Goal: Task Accomplishment & Management: Use online tool/utility

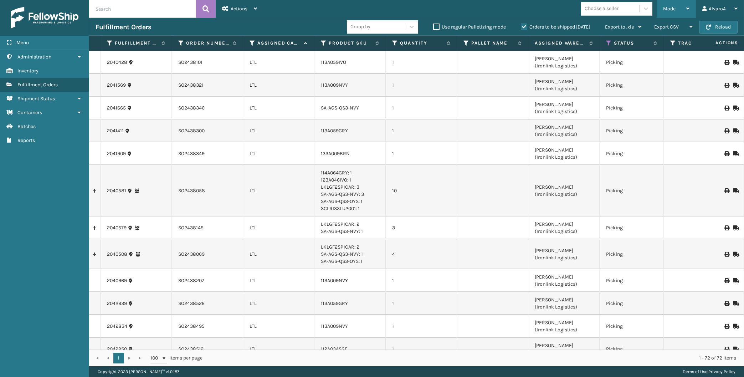
click at [680, 1] on div "Mode" at bounding box center [676, 9] width 26 height 18
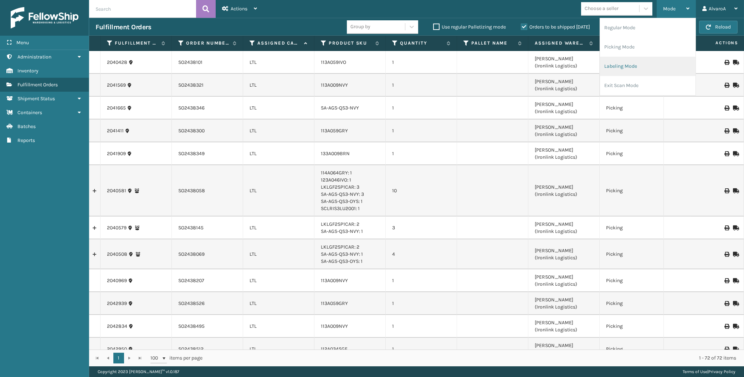
click at [636, 63] on li "Labeling Mode" at bounding box center [648, 66] width 96 height 19
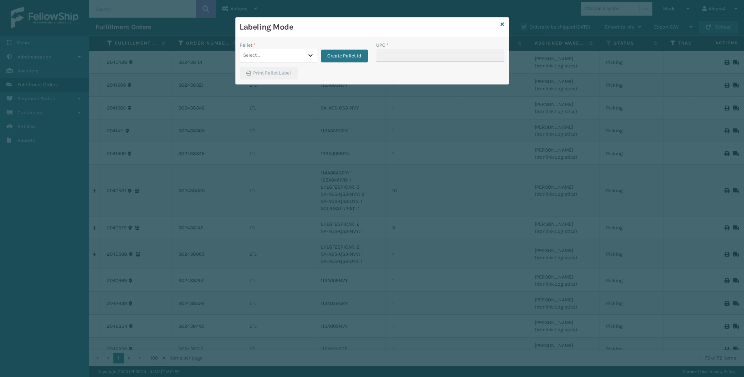
click at [313, 56] on icon at bounding box center [310, 55] width 7 height 7
click at [359, 53] on button "Create Pallet Id" at bounding box center [344, 56] width 47 height 13
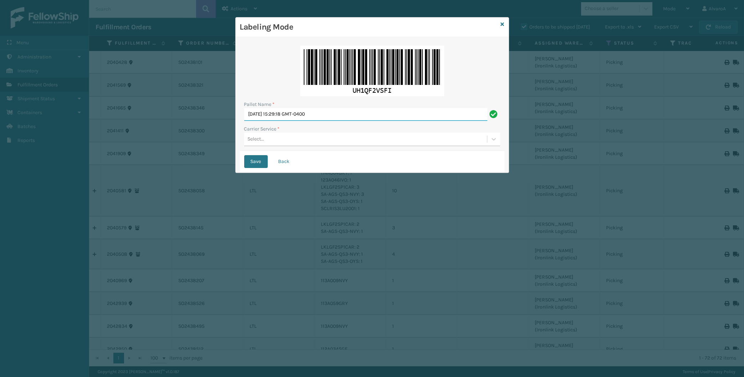
drag, startPoint x: 349, startPoint y: 118, endPoint x: 227, endPoint y: 148, distance: 125.5
click at [244, 121] on input "[DATE] 15:29:18 GMT-0400" at bounding box center [365, 114] width 243 height 13
type input "LPN 503324"
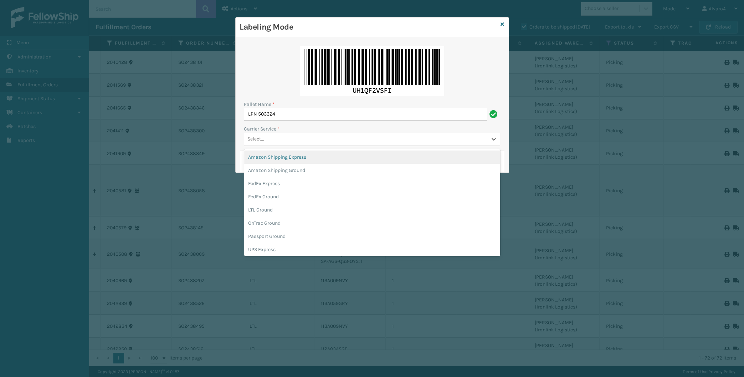
click at [280, 133] on div "Select..." at bounding box center [372, 140] width 256 height 14
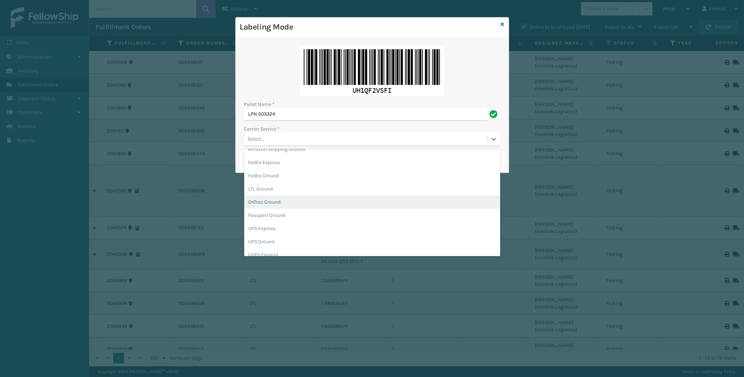
scroll to position [33, 0]
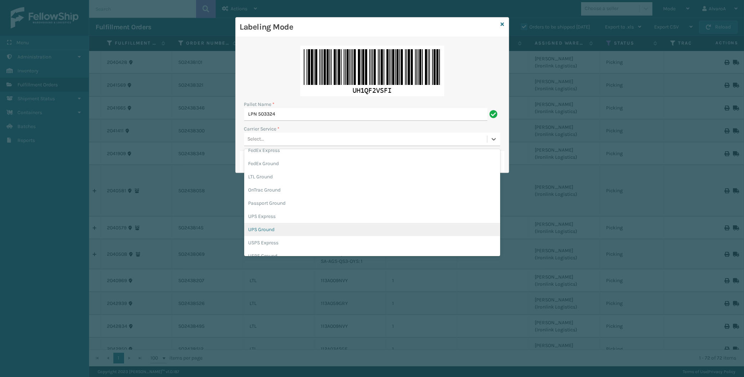
click at [273, 225] on div "UPS Ground" at bounding box center [372, 229] width 256 height 13
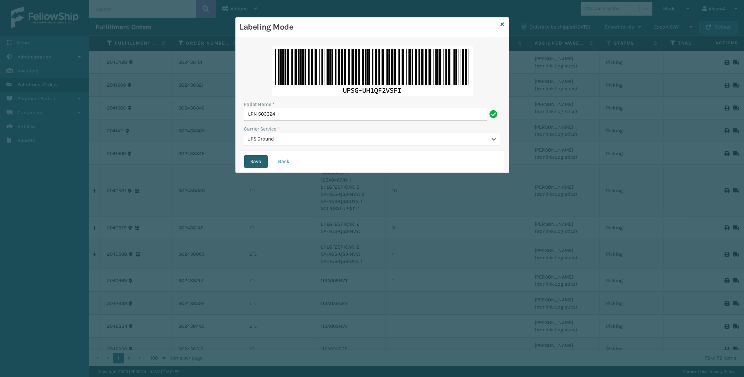
click at [256, 167] on button "Save" at bounding box center [256, 161] width 24 height 13
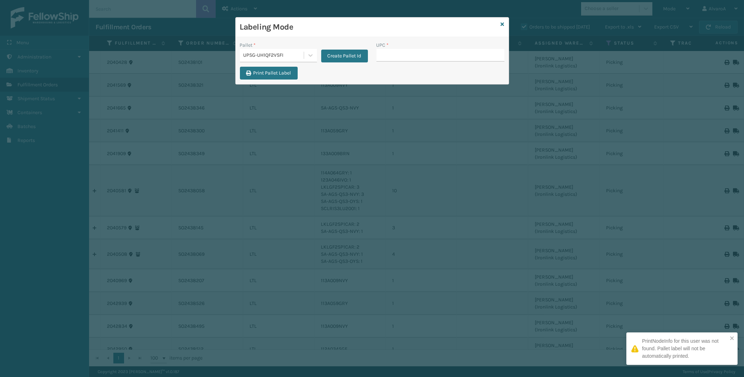
click at [412, 55] on input "UPC *" at bounding box center [440, 55] width 128 height 13
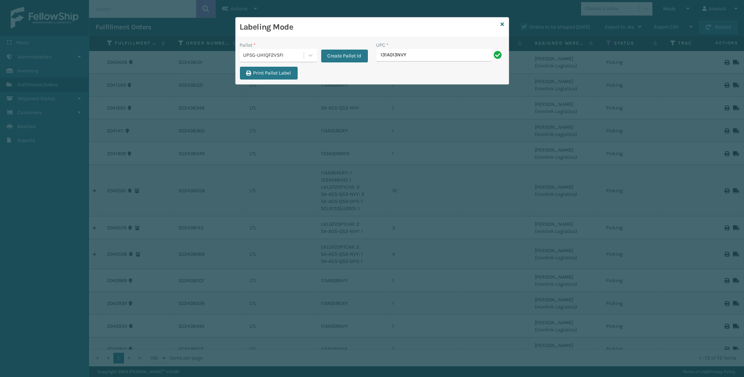
type input "131A013NVY"
click at [305, 48] on div "Pallet *" at bounding box center [278, 44] width 77 height 7
click at [406, 56] on input "UPC *" at bounding box center [440, 55] width 128 height 13
type input "133A013NVY"
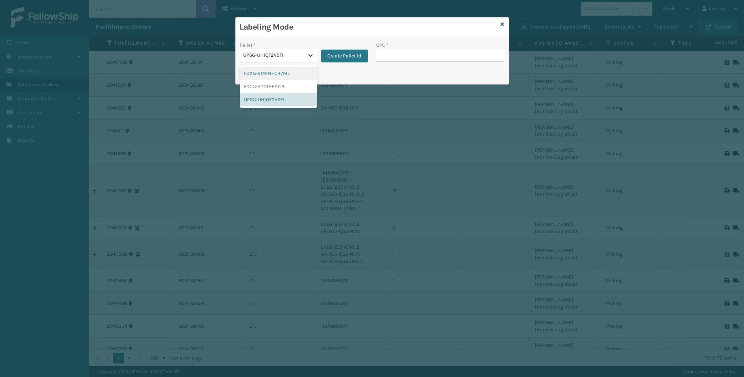
click at [314, 55] on div at bounding box center [310, 55] width 13 height 13
click at [275, 99] on div "UPSG-UH1QF2VSFI" at bounding box center [278, 99] width 77 height 13
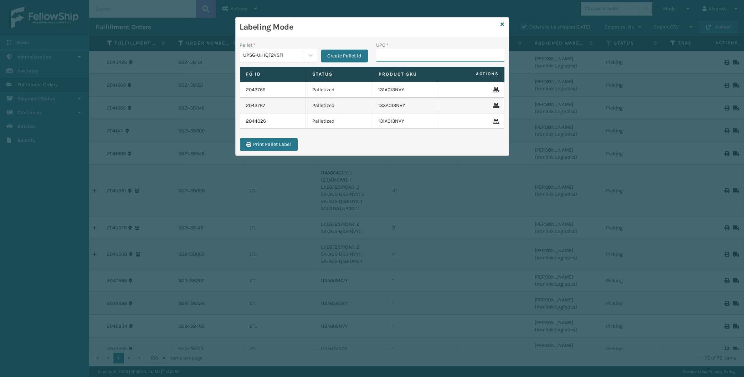
click at [385, 55] on input "UPC *" at bounding box center [440, 55] width 128 height 13
type input "133A013NVY"
type input "CCHRFKS2M26BKVA"
click at [389, 57] on input "UPC *" at bounding box center [440, 55] width 128 height 13
type input "CCWENKS1BLURA"
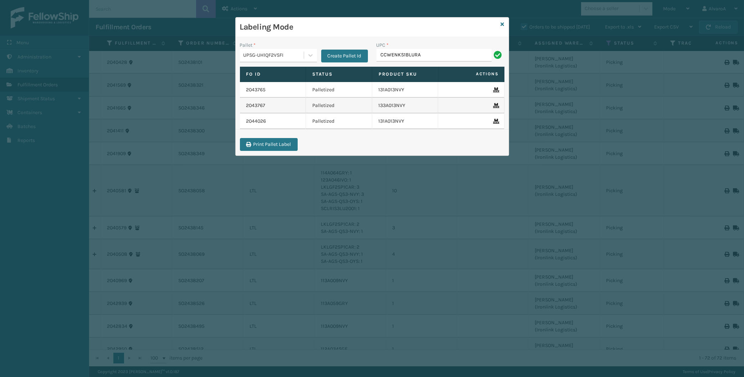
type input "CCWENKS1BLURA"
type input "LKLGF2SP1GU3051"
type input "LKLGF2SP3GU3051"
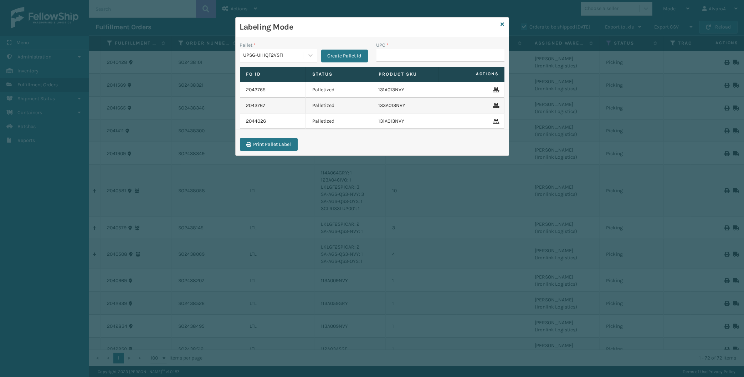
click at [504, 23] on div "Labeling Mode" at bounding box center [372, 27] width 273 height 20
click at [503, 24] on icon at bounding box center [503, 24] width 4 height 5
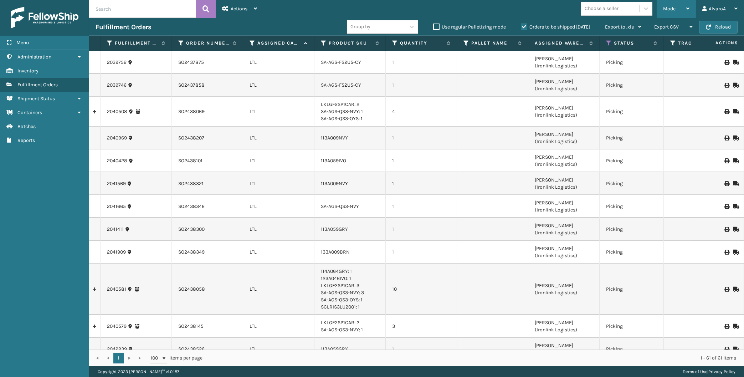
click at [673, 9] on span "Mode" at bounding box center [669, 9] width 12 height 6
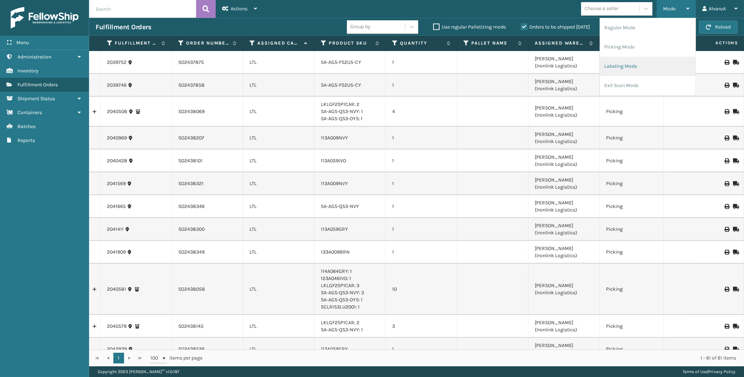
click at [625, 68] on li "Labeling Mode" at bounding box center [648, 66] width 96 height 19
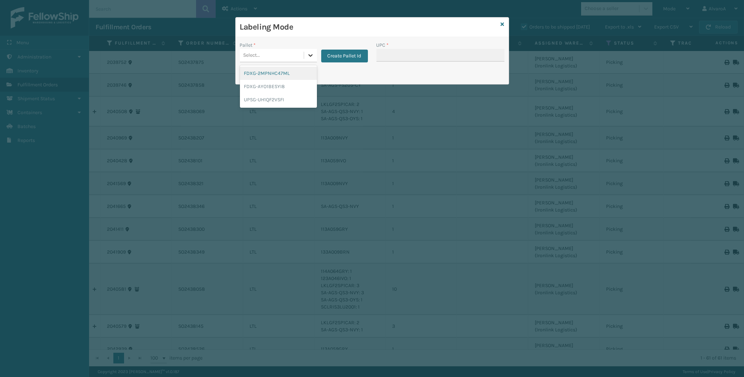
click at [312, 54] on icon at bounding box center [310, 55] width 7 height 7
drag, startPoint x: 504, startPoint y: 24, endPoint x: 617, endPoint y: 20, distance: 113.8
click at [503, 24] on icon at bounding box center [503, 24] width 4 height 5
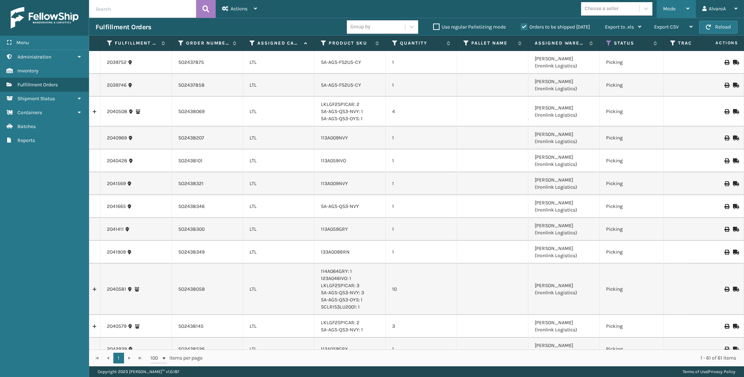
click at [661, 7] on div "Mode Regular Mode Picking Mode Labeling Mode Exit Scan Mode" at bounding box center [675, 9] width 39 height 18
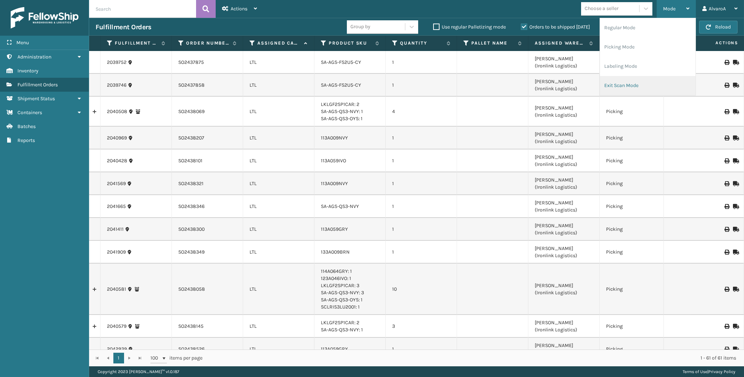
click at [642, 80] on li "Exit Scan Mode" at bounding box center [648, 85] width 96 height 19
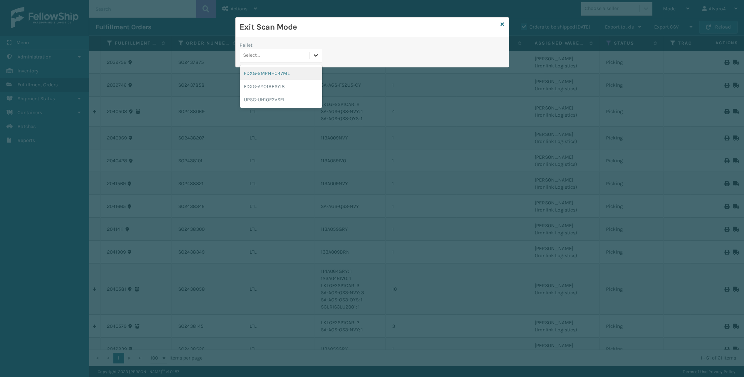
click at [317, 52] on icon at bounding box center [315, 55] width 7 height 7
click at [269, 97] on div "UPSG-UH1QF2VSFI" at bounding box center [281, 99] width 82 height 13
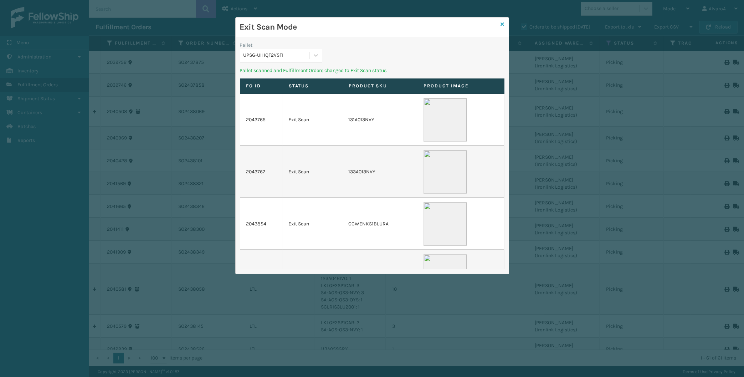
click at [499, 25] on div "Exit Scan Mode" at bounding box center [372, 27] width 273 height 20
click at [502, 23] on icon at bounding box center [503, 24] width 4 height 5
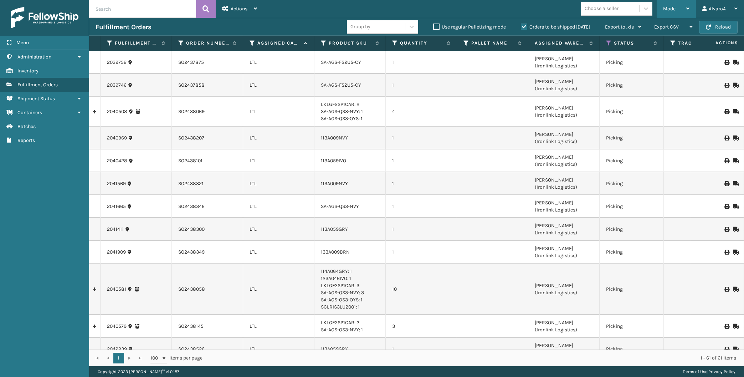
click at [675, 8] on span "Mode" at bounding box center [669, 9] width 12 height 6
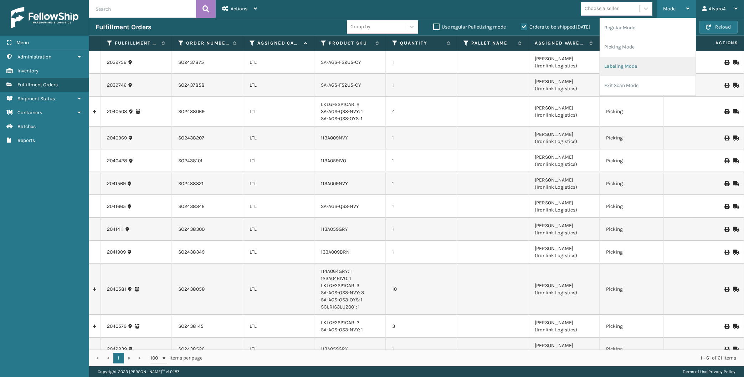
click at [630, 71] on li "Labeling Mode" at bounding box center [648, 66] width 96 height 19
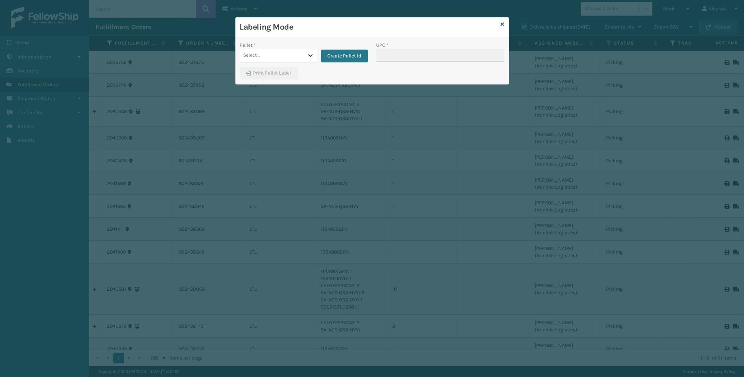
click at [310, 55] on icon at bounding box center [310, 55] width 7 height 7
click at [344, 58] on button "Create Pallet Id" at bounding box center [344, 56] width 47 height 13
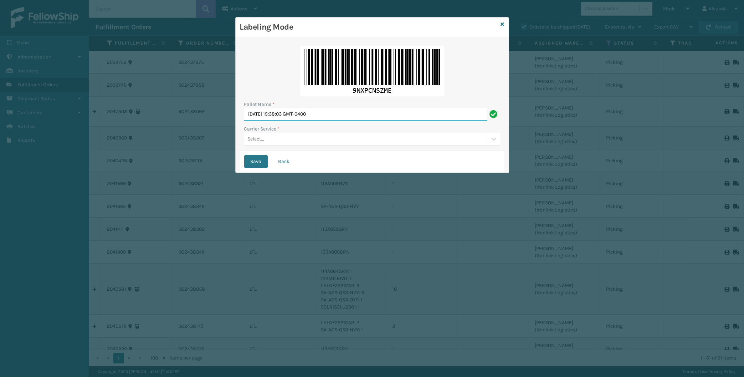
drag, startPoint x: 343, startPoint y: 116, endPoint x: 180, endPoint y: 146, distance: 166.4
click at [244, 121] on input "[DATE] 15:38:03 GMT-0400" at bounding box center [365, 114] width 243 height 13
type input "LPN 503329"
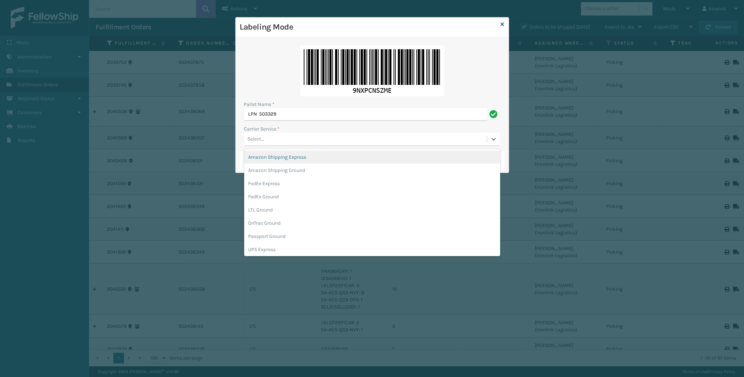
click at [283, 139] on div "Select..." at bounding box center [365, 139] width 243 height 12
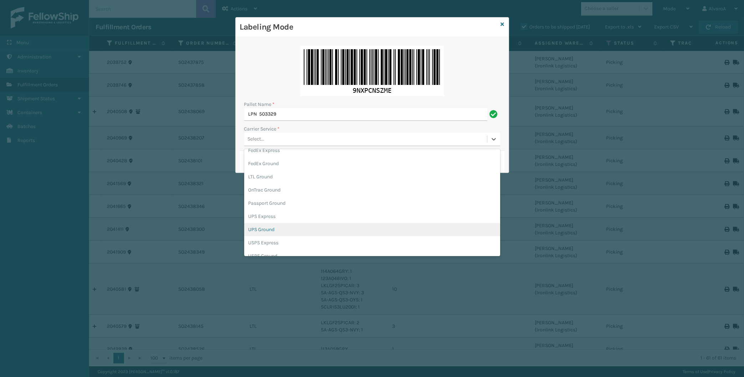
click at [274, 227] on div "UPS Ground" at bounding box center [372, 229] width 256 height 13
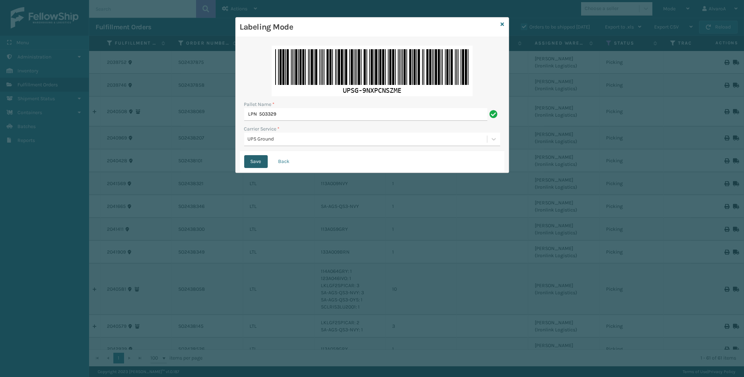
click at [255, 157] on button "Save" at bounding box center [256, 161] width 24 height 13
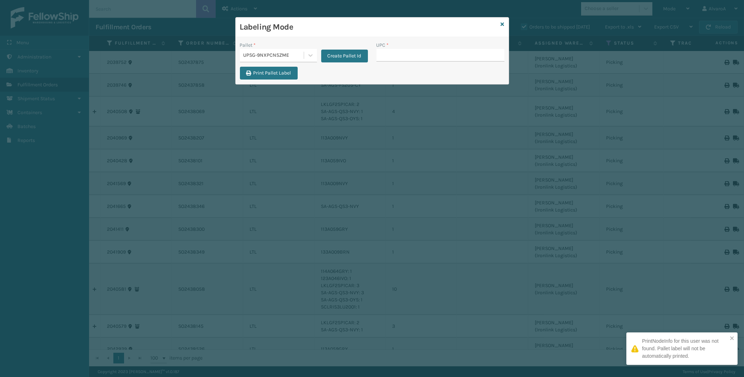
click at [408, 51] on input "UPC *" at bounding box center [440, 55] width 128 height 13
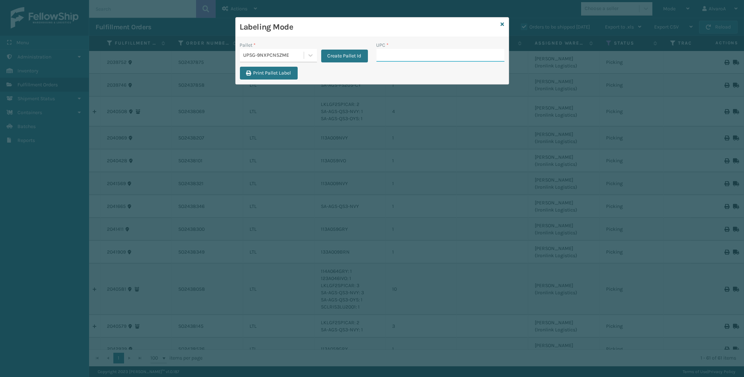
paste input "131A013NVY"
type input "131A013NVY"
paste input "516A007GRN"
type input "516A007GRN"
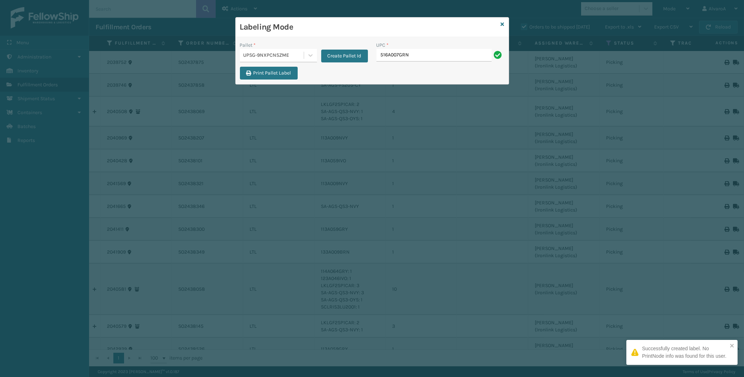
type input "516A007GRN"
paste input "231A011BLU"
type input "231A011BLU"
paste input "CCHRFKS2M26DGRA"
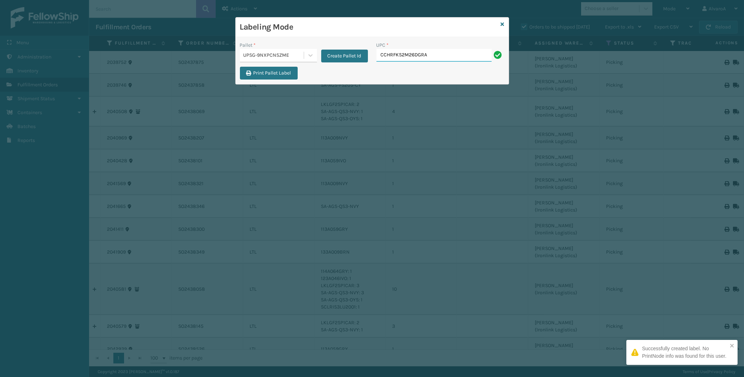
type input "CCHRFKS2M26DGRA"
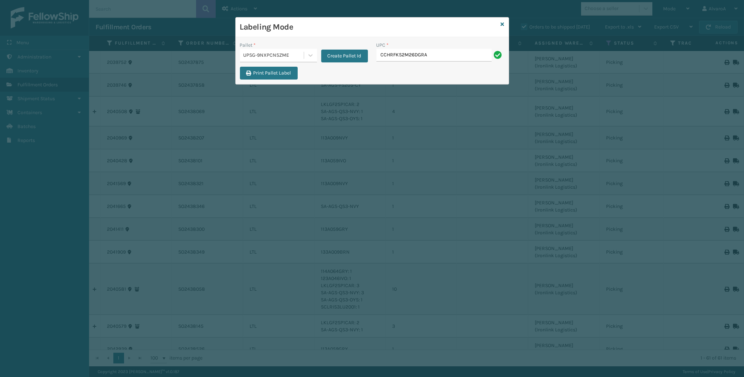
type input "CCHRFKS2M26DGRA"
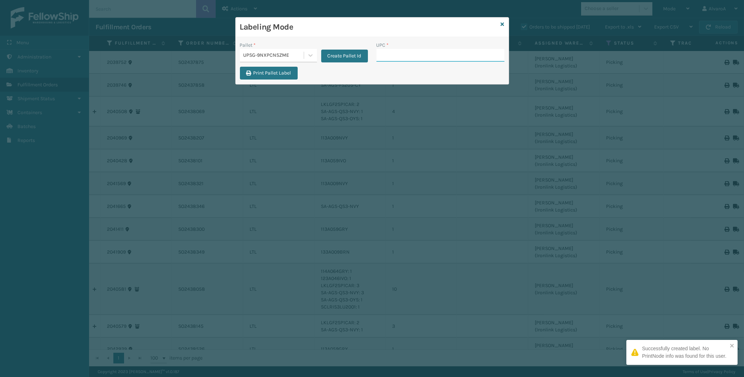
paste input "CCHRFKS2M26DGRA"
type input "CCHRFKS2M26DGRA"
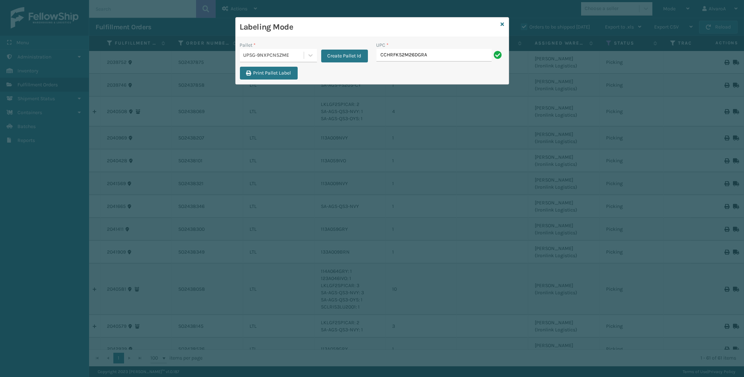
type input "CCHRFKS2M26DGRA"
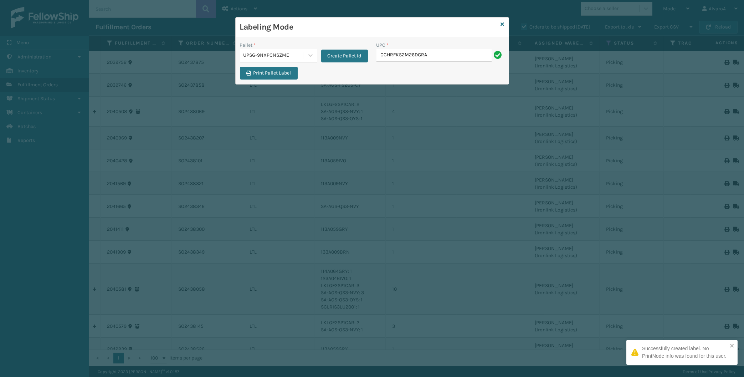
type input "CCHRFKS2M26DGRA"
paste input "CCHRFKS2M26DGRA"
type input "CCHRFKS2M26DGRA"
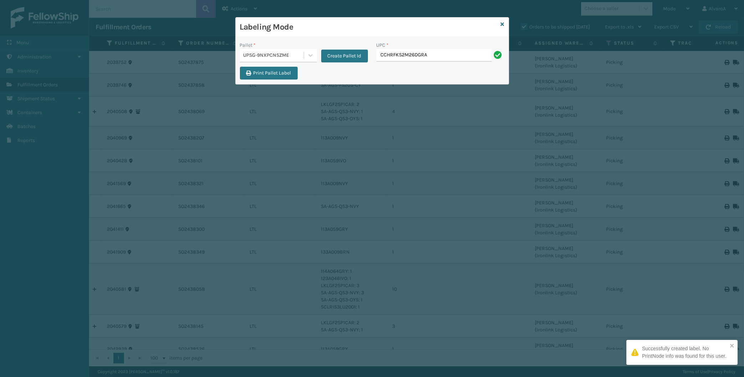
type input "CCHRFKS2M26DGRA"
paste input "LKLGF2SP1GU3051"
type input "LKLGF2SP1GU3051"
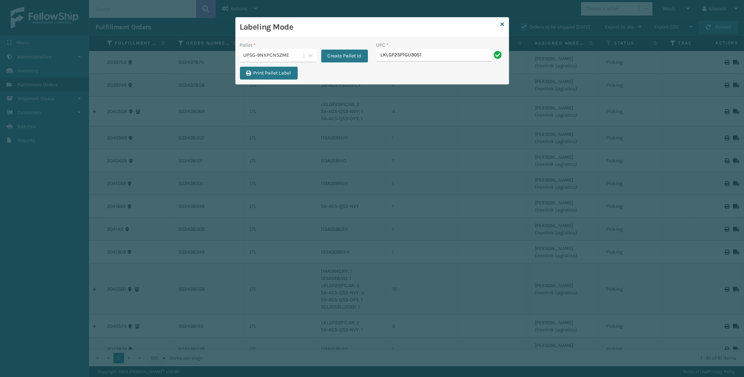
type input "LKLGF2SP1GU3051"
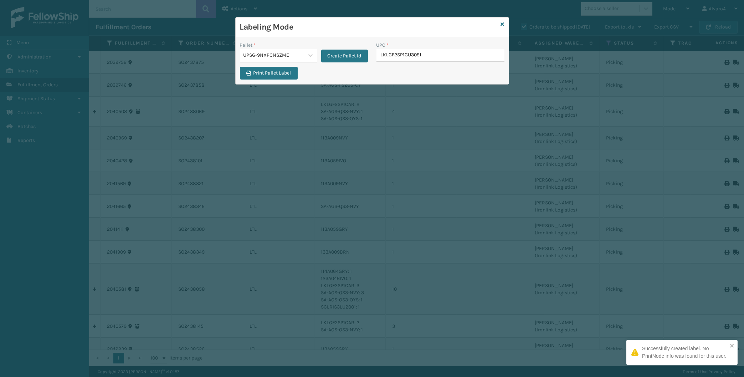
type input "LKLGF2SP1GU3051"
paste input "CCWENKS1M26CFVA"
type input "CCWENKS1M26CFVA"
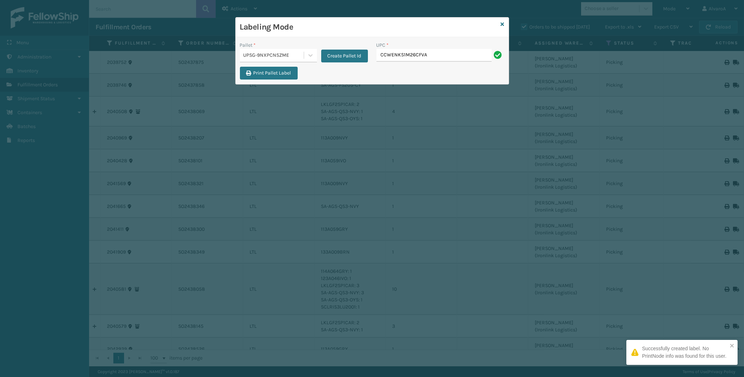
type input "CCWENKS1M26CFVA"
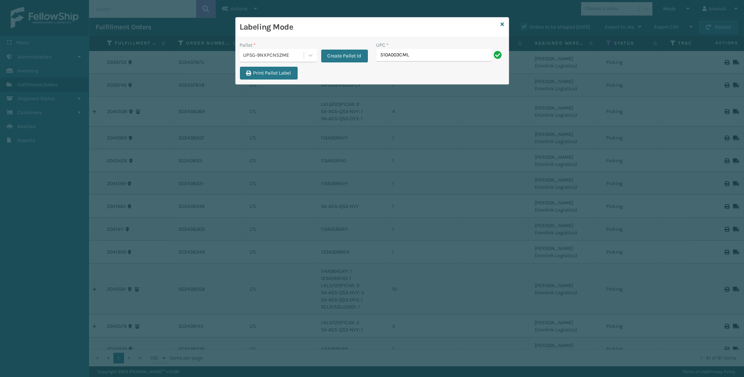
type input "510A003CML"
click at [500, 23] on div "Labeling Mode" at bounding box center [372, 27] width 273 height 20
click at [502, 25] on icon at bounding box center [503, 24] width 4 height 5
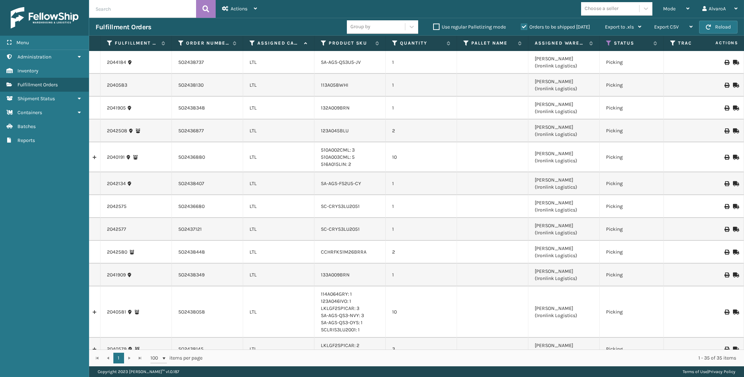
click at [678, 13] on div "Mode" at bounding box center [676, 9] width 26 height 18
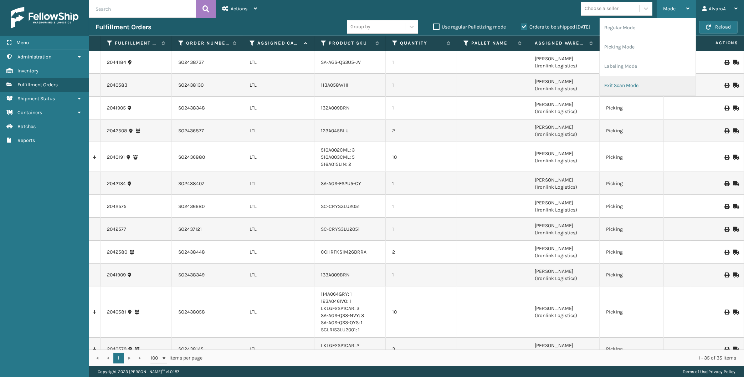
click at [601, 84] on li "Exit Scan Mode" at bounding box center [648, 85] width 96 height 19
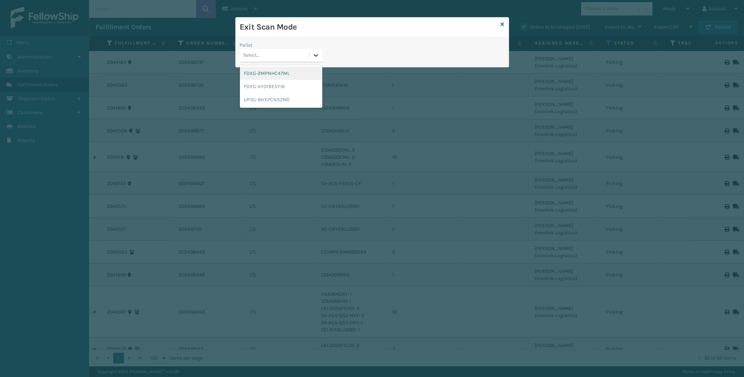
click at [320, 57] on div at bounding box center [315, 55] width 13 height 13
click at [265, 99] on div "UPSG-9NXPCNSZME" at bounding box center [281, 99] width 82 height 13
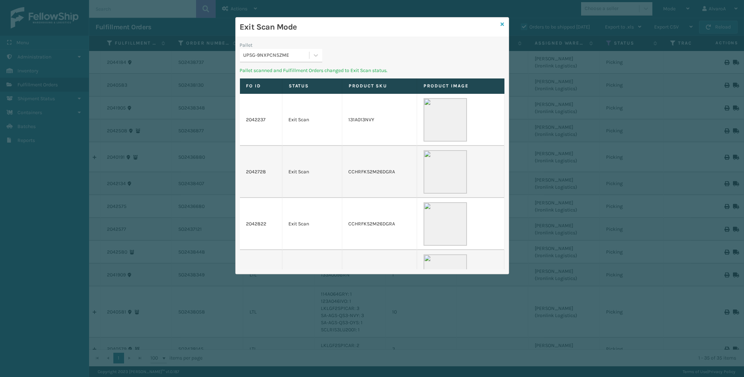
click at [502, 23] on icon at bounding box center [503, 24] width 4 height 5
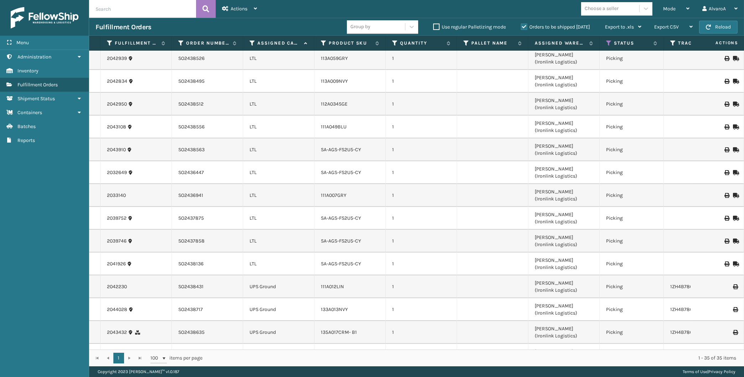
scroll to position [543, 0]
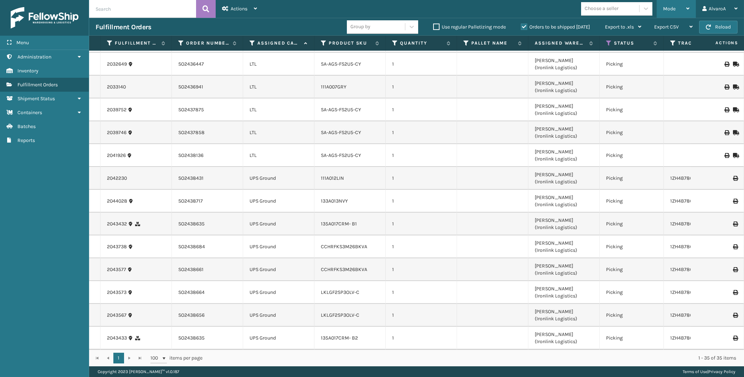
click at [670, 11] on span "Mode" at bounding box center [669, 9] width 12 height 6
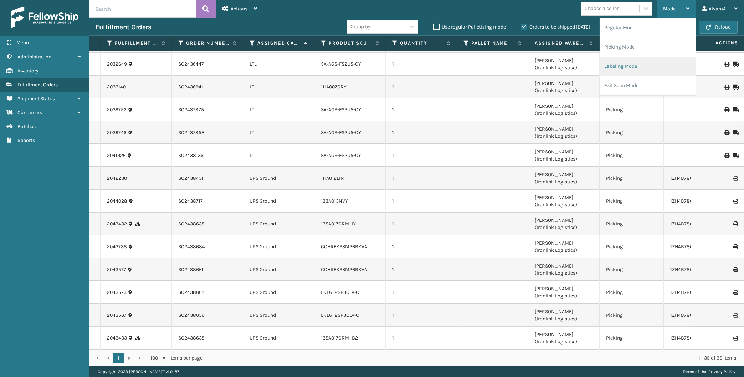
click at [638, 71] on li "Labeling Mode" at bounding box center [648, 66] width 96 height 19
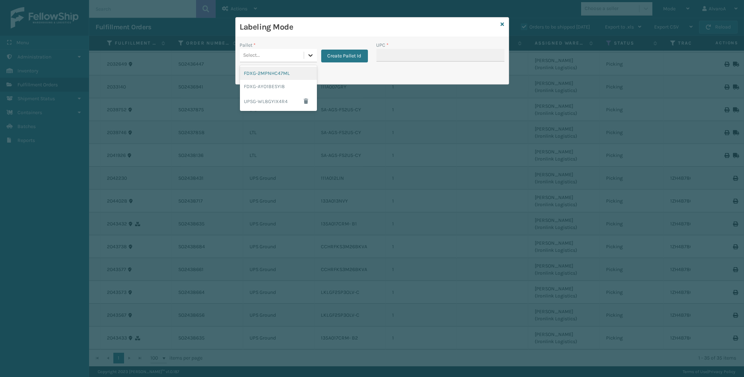
click at [306, 57] on div at bounding box center [310, 55] width 13 height 13
drag, startPoint x: 264, startPoint y: 103, endPoint x: 374, endPoint y: 51, distance: 121.6
click at [264, 102] on div "UPSG-WL8GYIX4R4" at bounding box center [278, 101] width 77 height 16
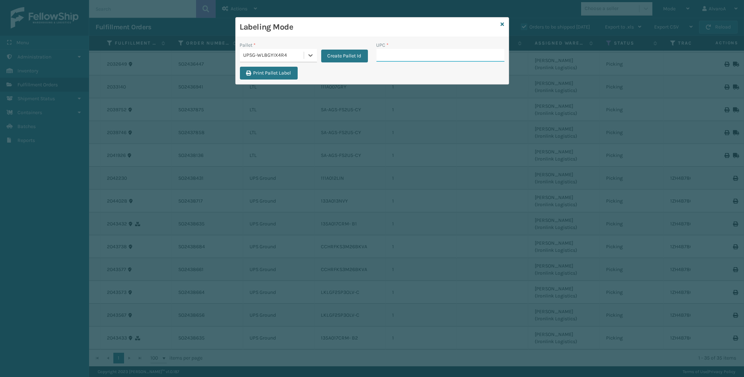
click at [384, 61] on input "UPC *" at bounding box center [440, 55] width 128 height 13
paste input "LKLGF2SP3OLV-C"
type input "LKLGF2SP3OLV-C"
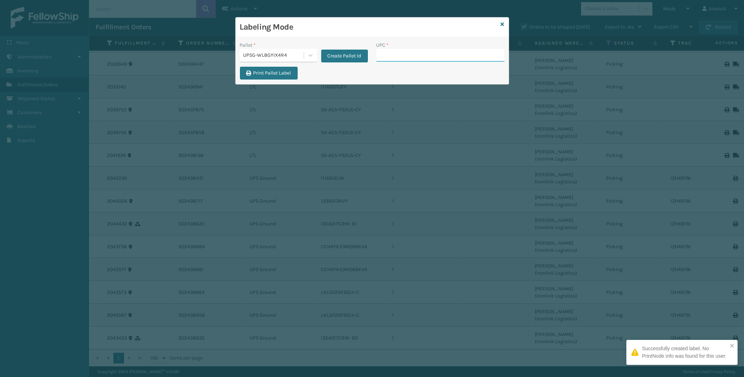
paste input "LKLGF2SP3OLV-C"
type input "LKLGF2SP3OLV-C"
paste input "135A017CRM- B1"
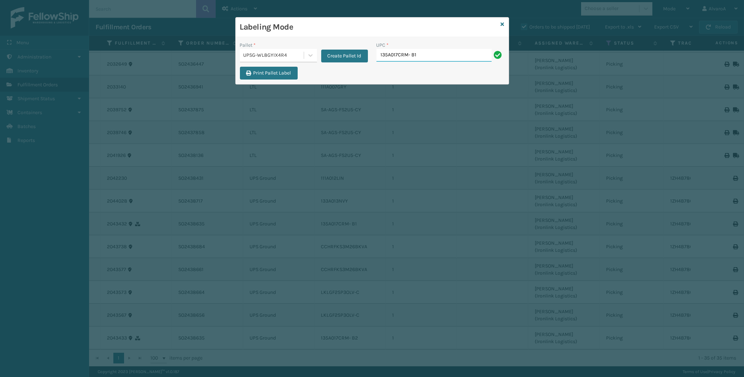
type input "135A017CRM- B1"
type input "135A017CRM- B2"
click at [501, 26] on icon at bounding box center [503, 24] width 4 height 5
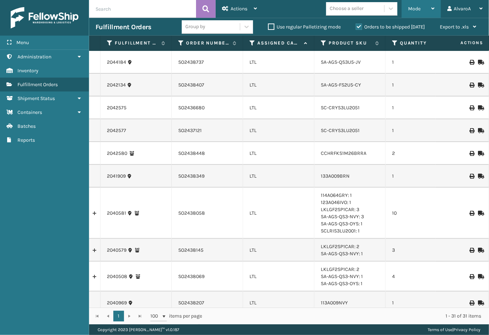
click at [432, 10] on icon at bounding box center [432, 8] width 3 height 5
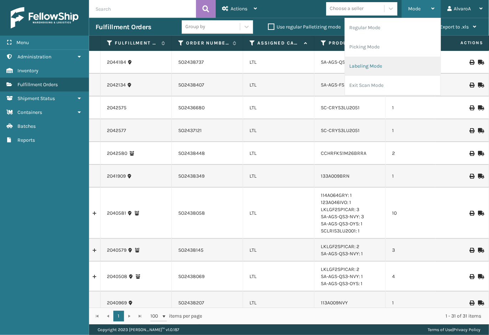
click at [387, 66] on li "Labeling Mode" at bounding box center [393, 66] width 96 height 19
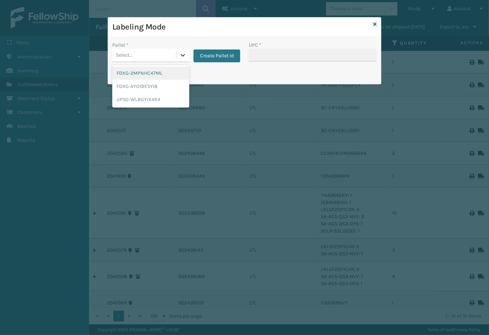
click at [185, 52] on div at bounding box center [182, 55] width 13 height 13
drag, startPoint x: 161, startPoint y: 94, endPoint x: 279, endPoint y: 48, distance: 126.6
click at [160, 94] on div "UPSG-WL8GYIX4R4" at bounding box center [150, 99] width 77 height 13
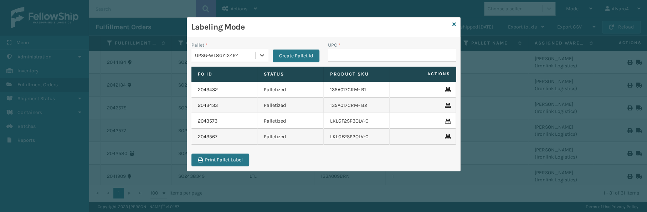
paste input "CCHRFKS3M26BKVA"
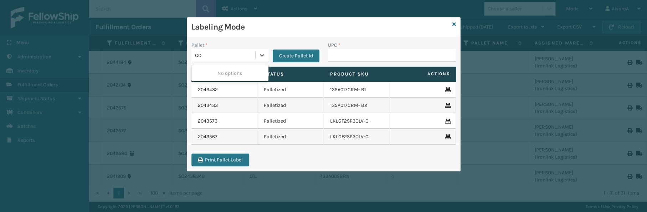
type input "C"
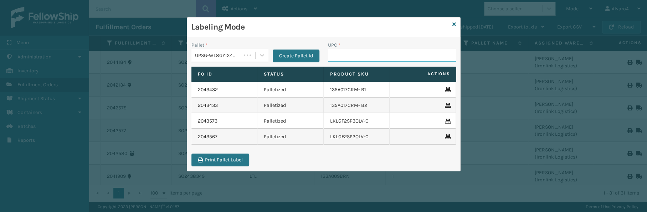
click at [356, 57] on input "UPC *" at bounding box center [392, 55] width 128 height 13
paste input "CCHRFKS3M26BKVA"
type input "CCHRFKS3M26BKVA"
type input "133A013NVY"
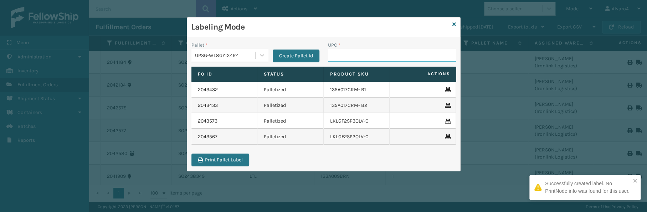
paste input "111A012LIN"
type input "111A012LIN"
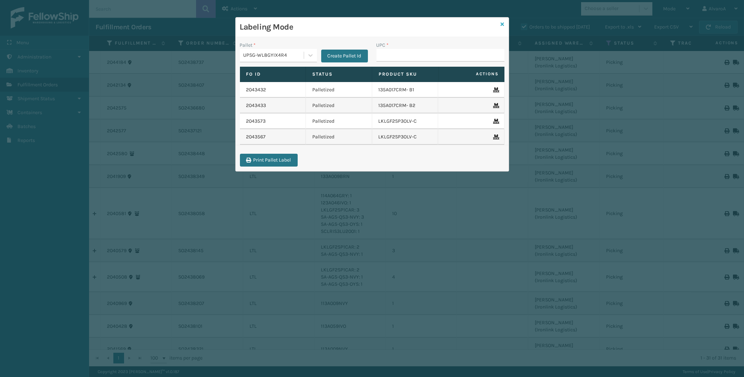
click at [504, 24] on icon at bounding box center [503, 24] width 4 height 5
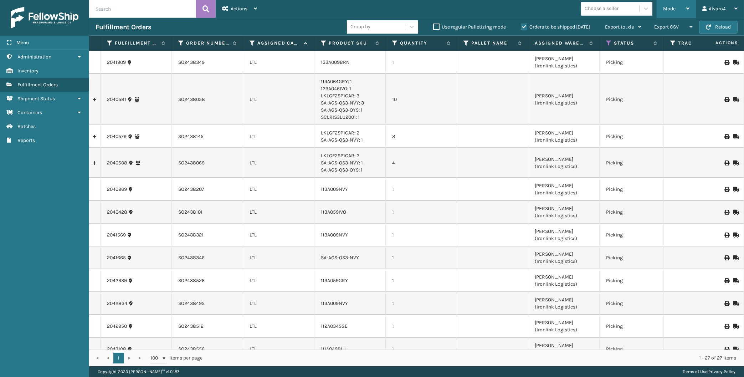
click at [663, 11] on div "Mode Regular Mode Picking Mode Labeling Mode Exit Scan Mode" at bounding box center [675, 9] width 39 height 18
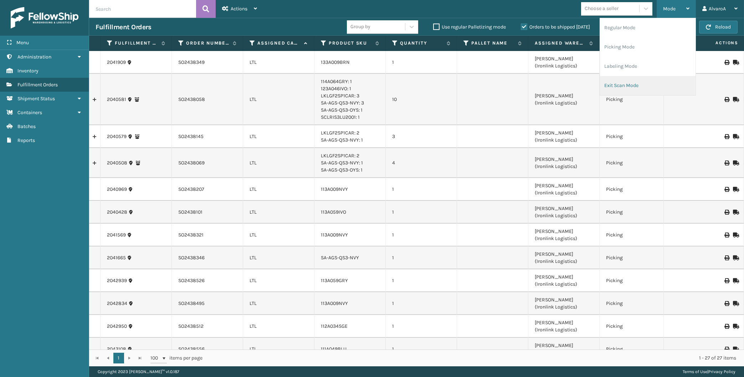
click at [617, 86] on li "Exit Scan Mode" at bounding box center [648, 85] width 96 height 19
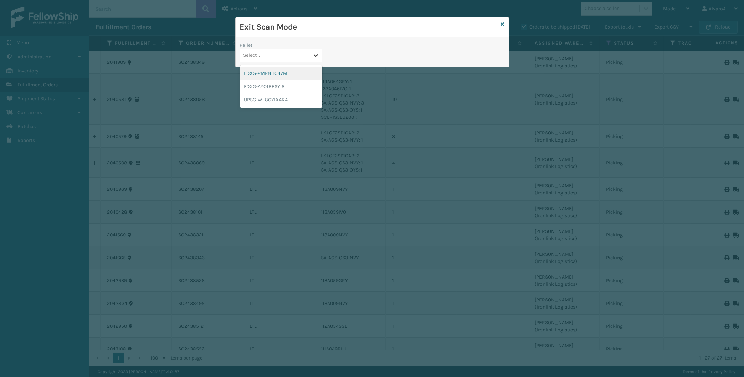
click at [319, 55] on icon at bounding box center [315, 55] width 7 height 7
click at [278, 98] on div "UPSG-WL8GYIX4R4" at bounding box center [281, 99] width 82 height 13
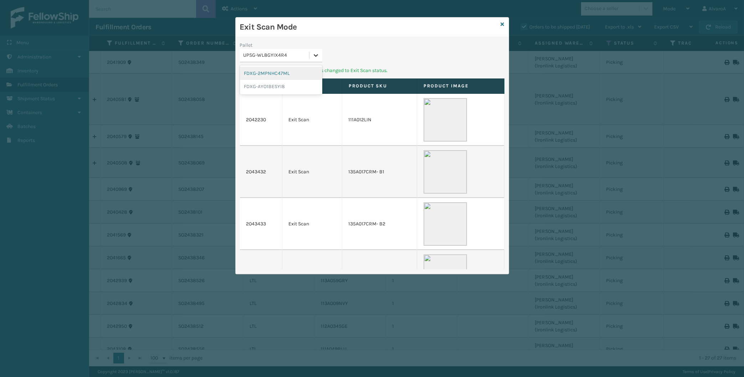
click at [313, 52] on div at bounding box center [315, 55] width 13 height 13
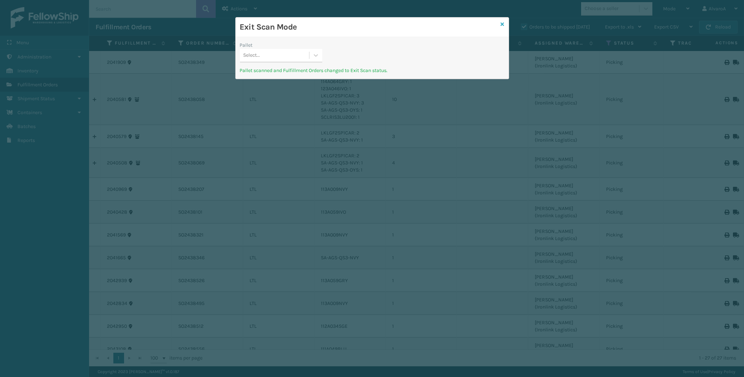
click at [502, 26] on icon at bounding box center [503, 24] width 4 height 5
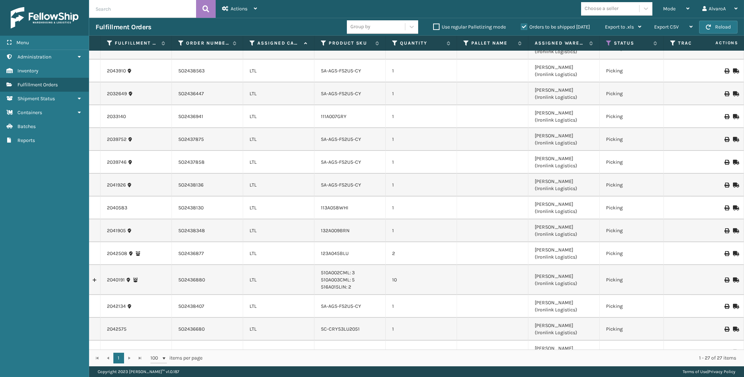
scroll to position [360, 0]
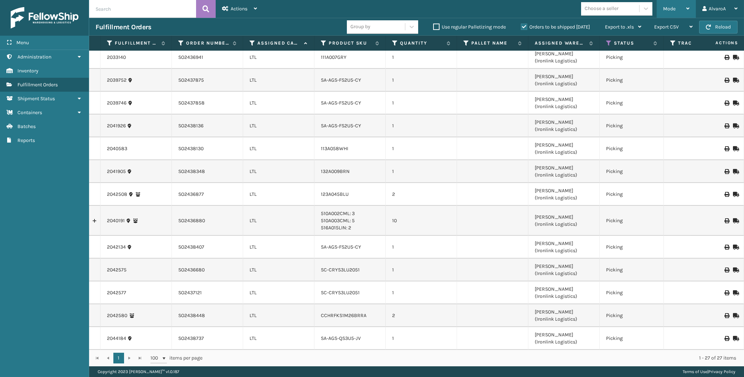
click at [663, 10] on div "Mode Regular Mode Picking Mode Labeling Mode Exit Scan Mode" at bounding box center [675, 9] width 39 height 18
